Goal: Information Seeking & Learning: Learn about a topic

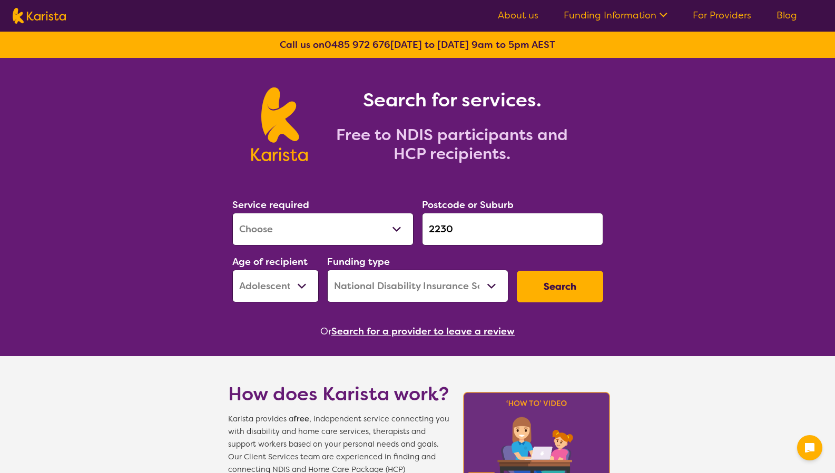
select select "[MEDICAL_DATA]"
select select "AS"
select select "NDIS"
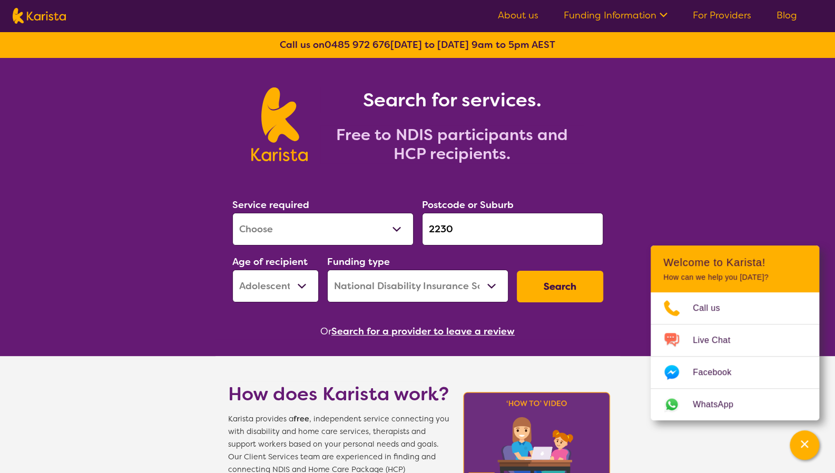
click at [299, 214] on select "Allied Health Assistant Assessment ([MEDICAL_DATA] or [MEDICAL_DATA]) Behaviour…" at bounding box center [322, 229] width 181 height 33
select select "Behaviour support"
click at [232, 213] on select "Allied Health Assistant Assessment ([MEDICAL_DATA] or [MEDICAL_DATA]) Behaviour…" at bounding box center [322, 229] width 181 height 33
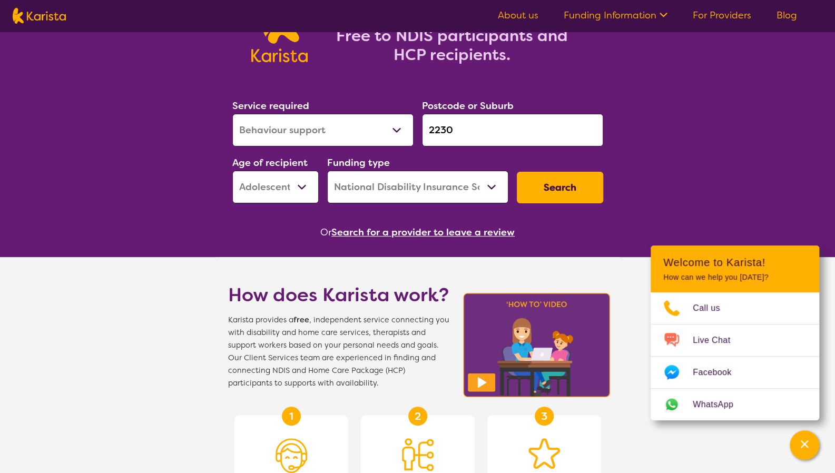
scroll to position [100, 0]
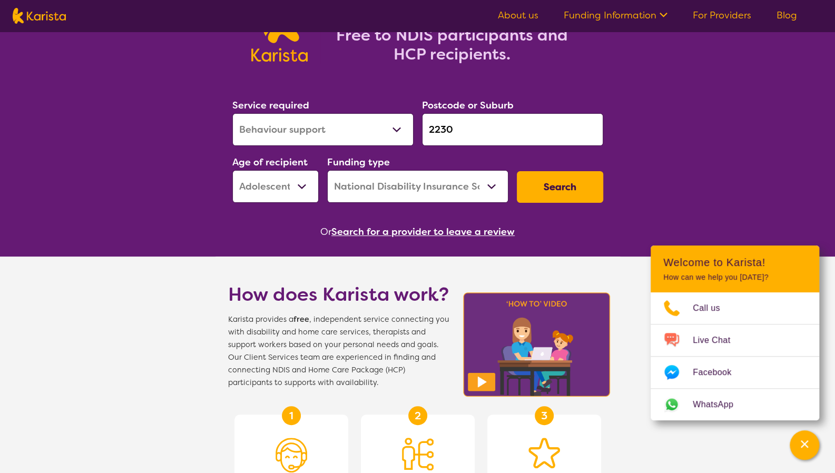
click at [563, 189] on button "Search" at bounding box center [560, 187] width 86 height 32
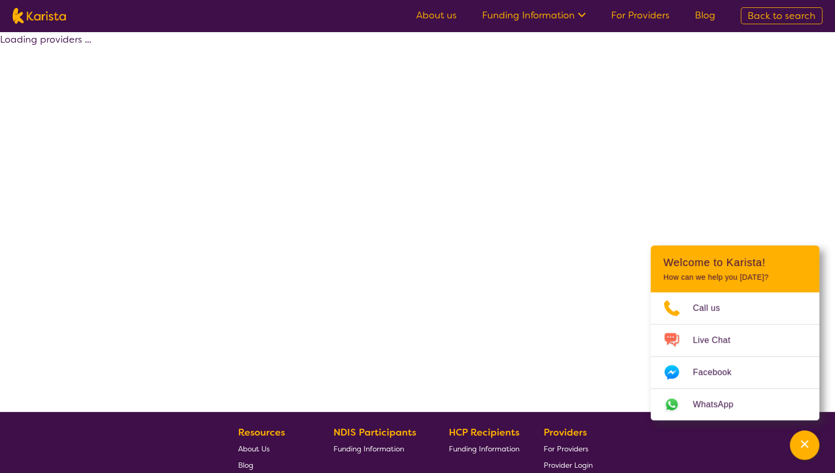
select select "by_score"
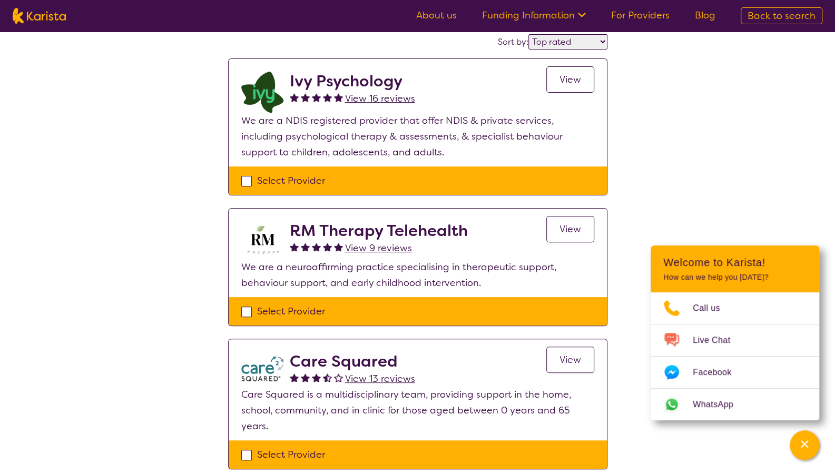
scroll to position [88, 0]
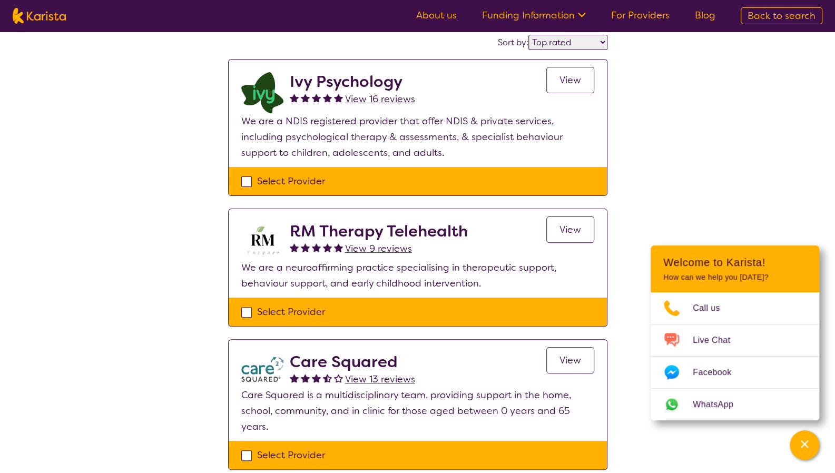
click at [339, 83] on h2 "Ivy Psychology" at bounding box center [352, 81] width 125 height 19
click at [575, 78] on span "View" at bounding box center [570, 80] width 22 height 13
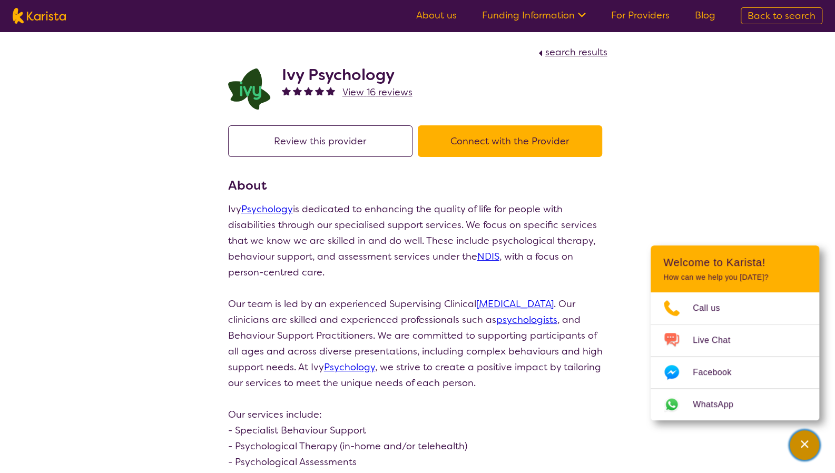
click at [804, 445] on icon "Channel Menu" at bounding box center [804, 443] width 7 height 7
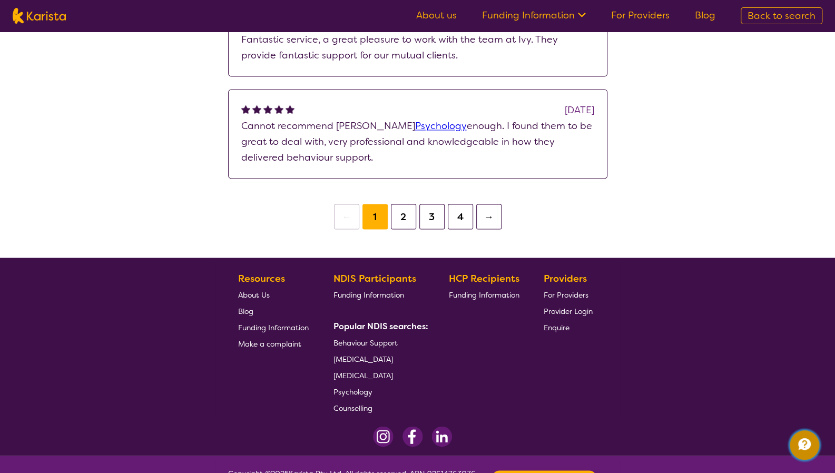
scroll to position [1076, 0]
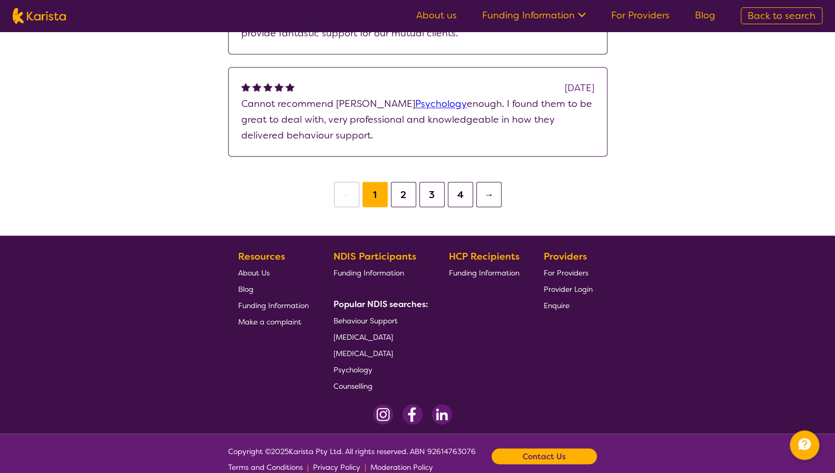
click at [413, 182] on button "2" at bounding box center [403, 194] width 25 height 25
